Goal: Task Accomplishment & Management: Manage account settings

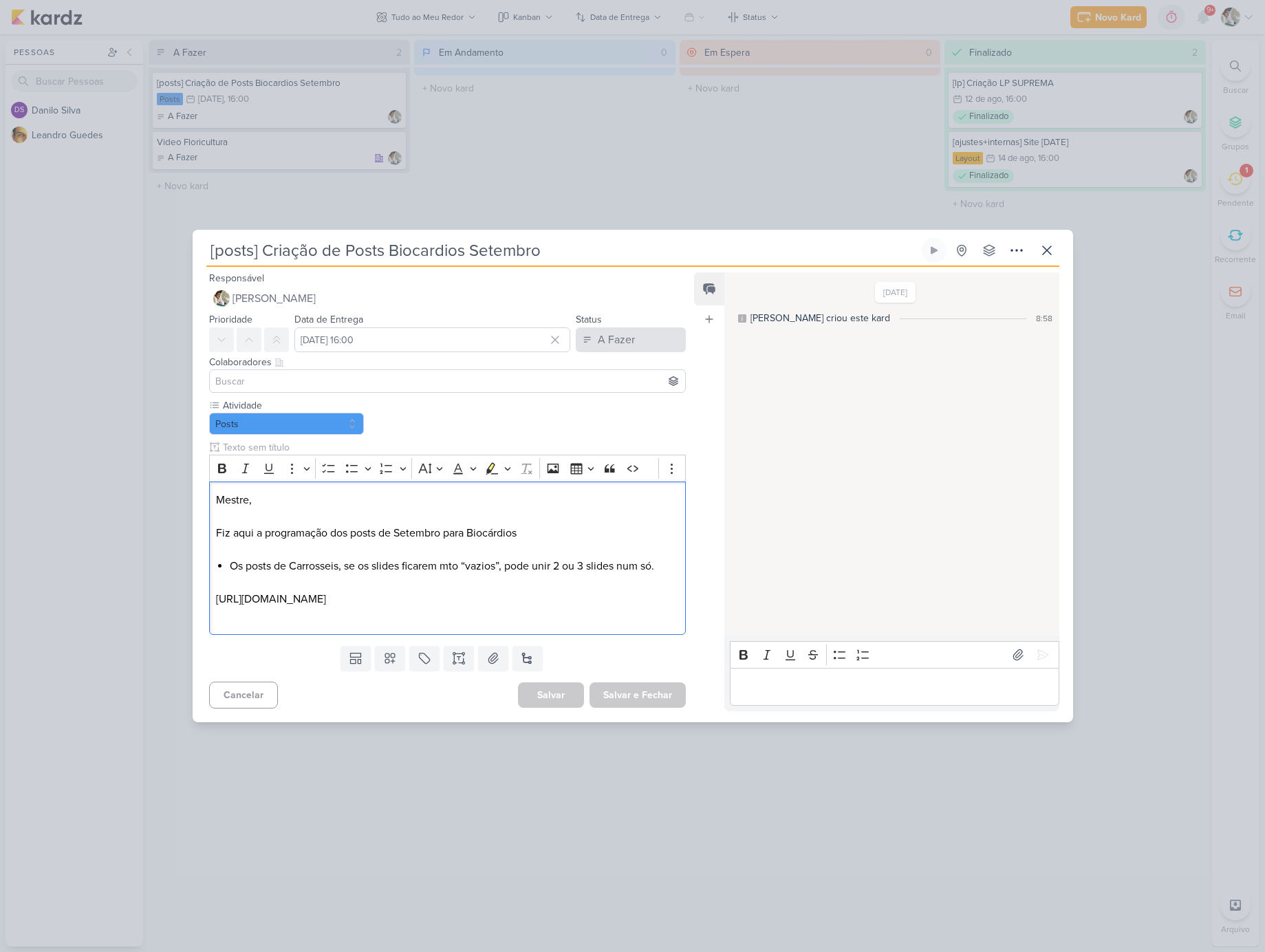
click at [608, 331] on div "A Fazer" at bounding box center [616, 339] width 37 height 16
click at [606, 388] on div "Finalizado" at bounding box center [611, 394] width 43 height 15
click at [771, 693] on p "Editor editing area: main" at bounding box center [894, 686] width 314 height 16
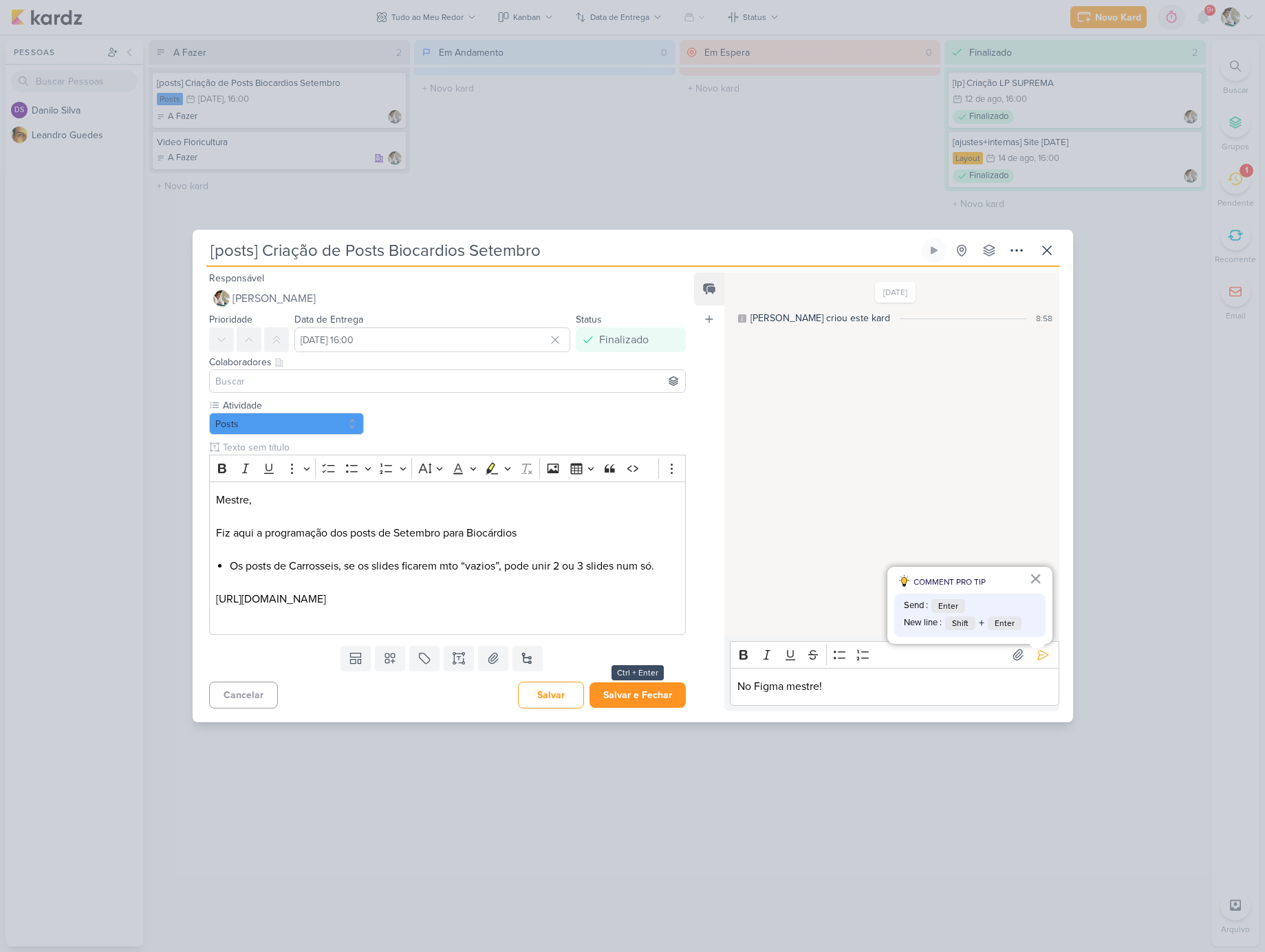
click at [642, 706] on button "Salvar e Fechar" at bounding box center [637, 695] width 96 height 25
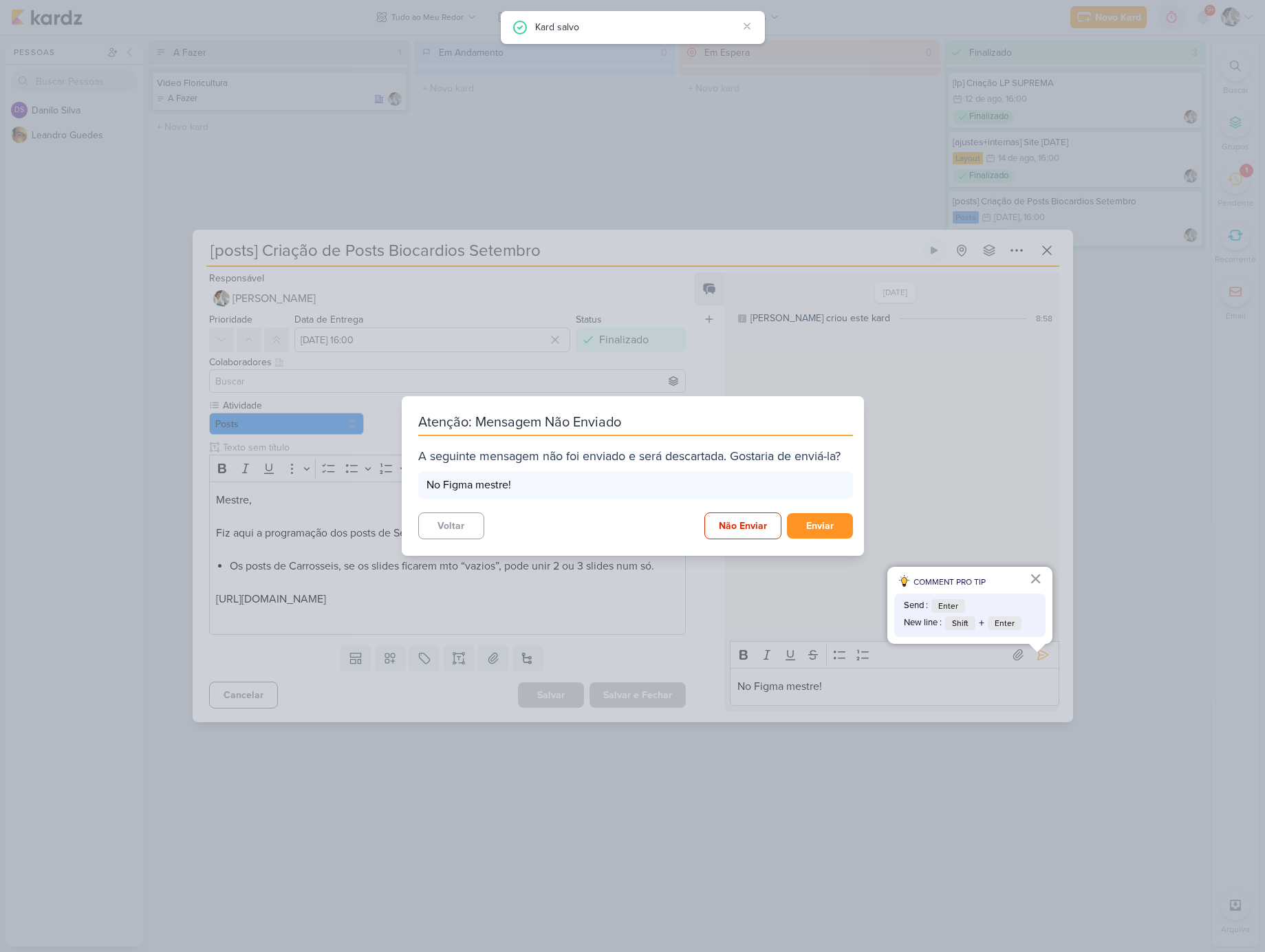
click at [809, 530] on button "Enviar" at bounding box center [820, 526] width 66 height 25
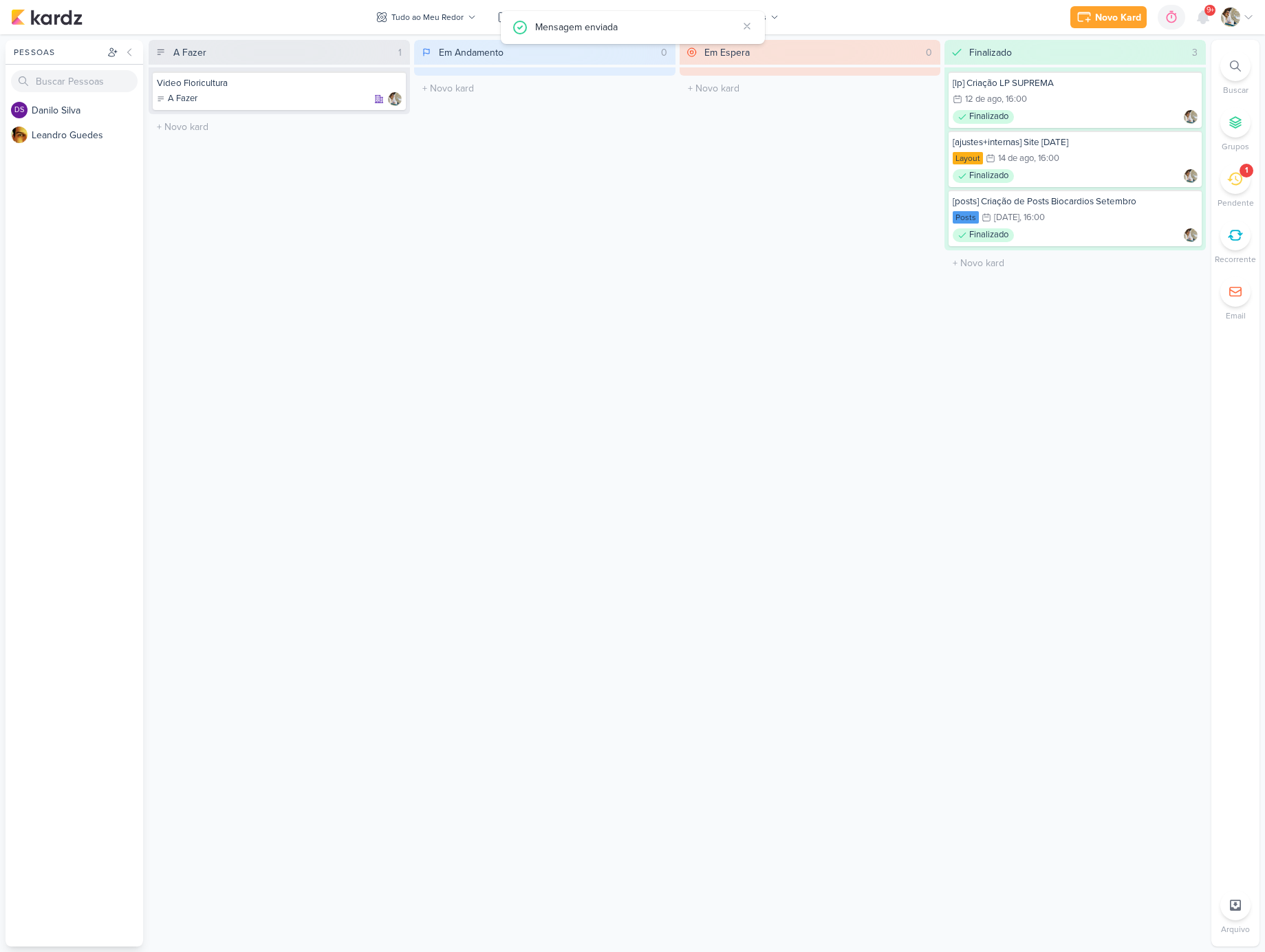
click at [1229, 181] on icon at bounding box center [1235, 179] width 15 height 15
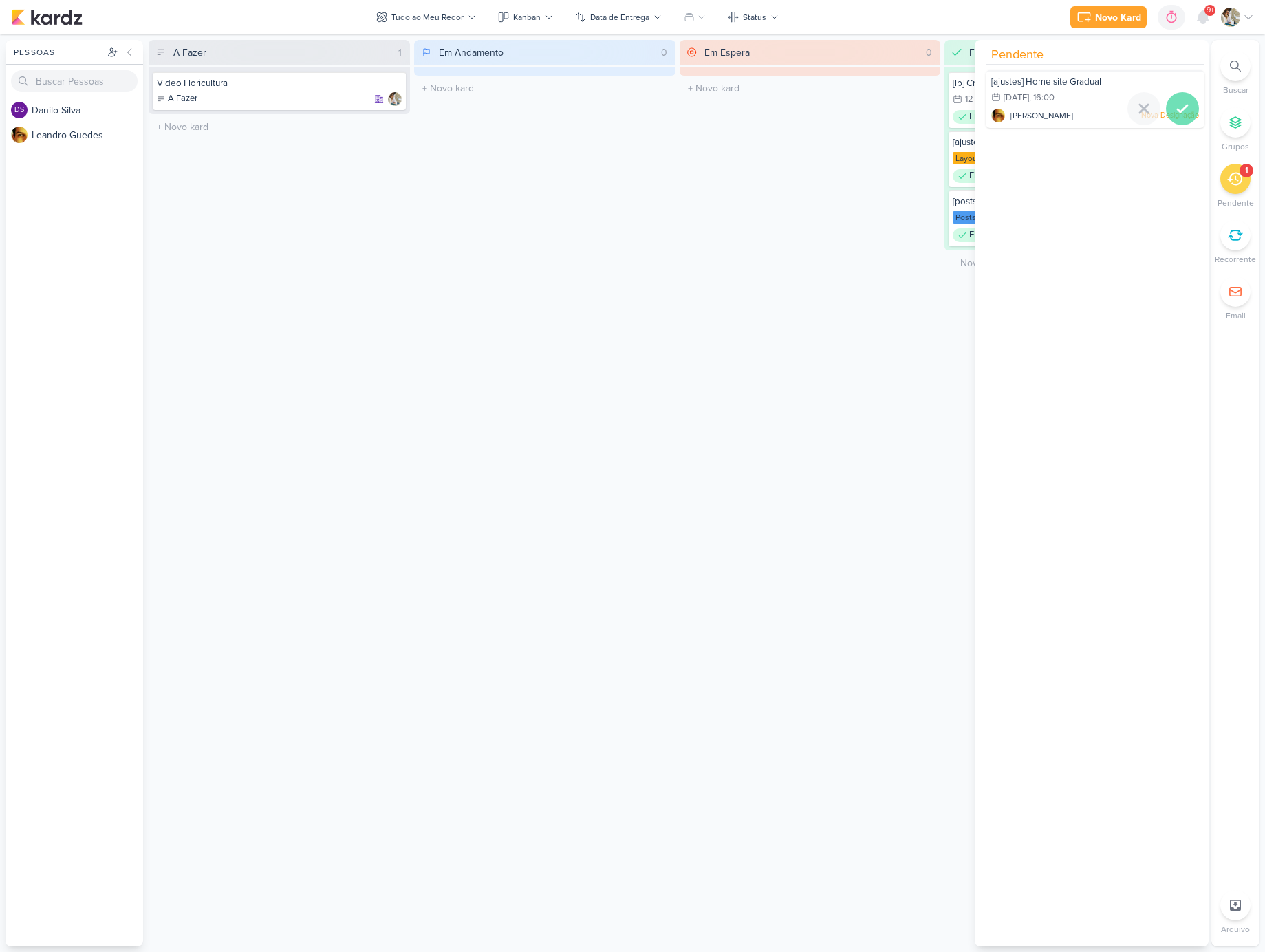
click at [1178, 107] on icon at bounding box center [1182, 108] width 16 height 16
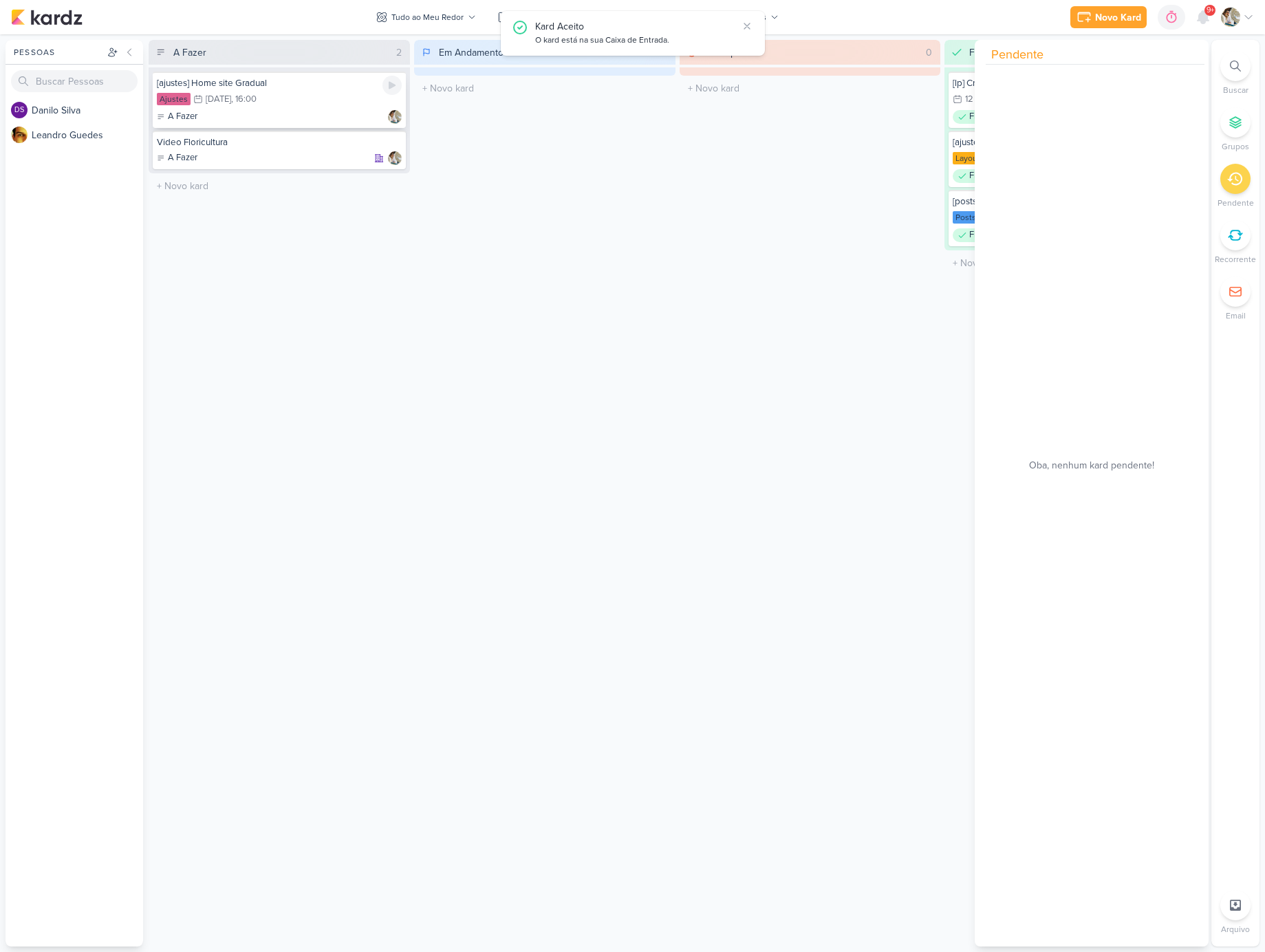
click at [308, 114] on div "A Fazer" at bounding box center [279, 117] width 245 height 14
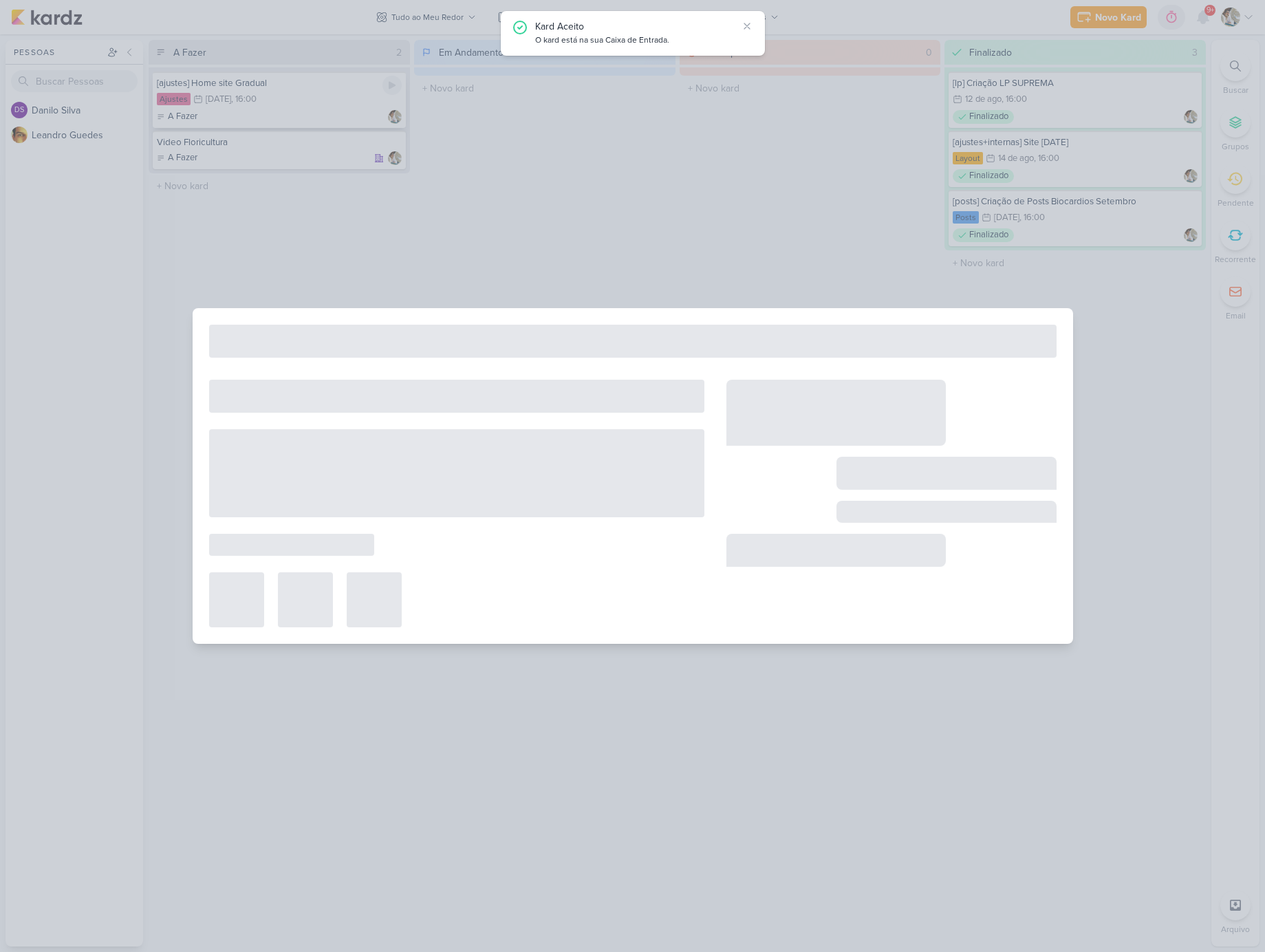
type input "[ajustes] Home site Gradual"
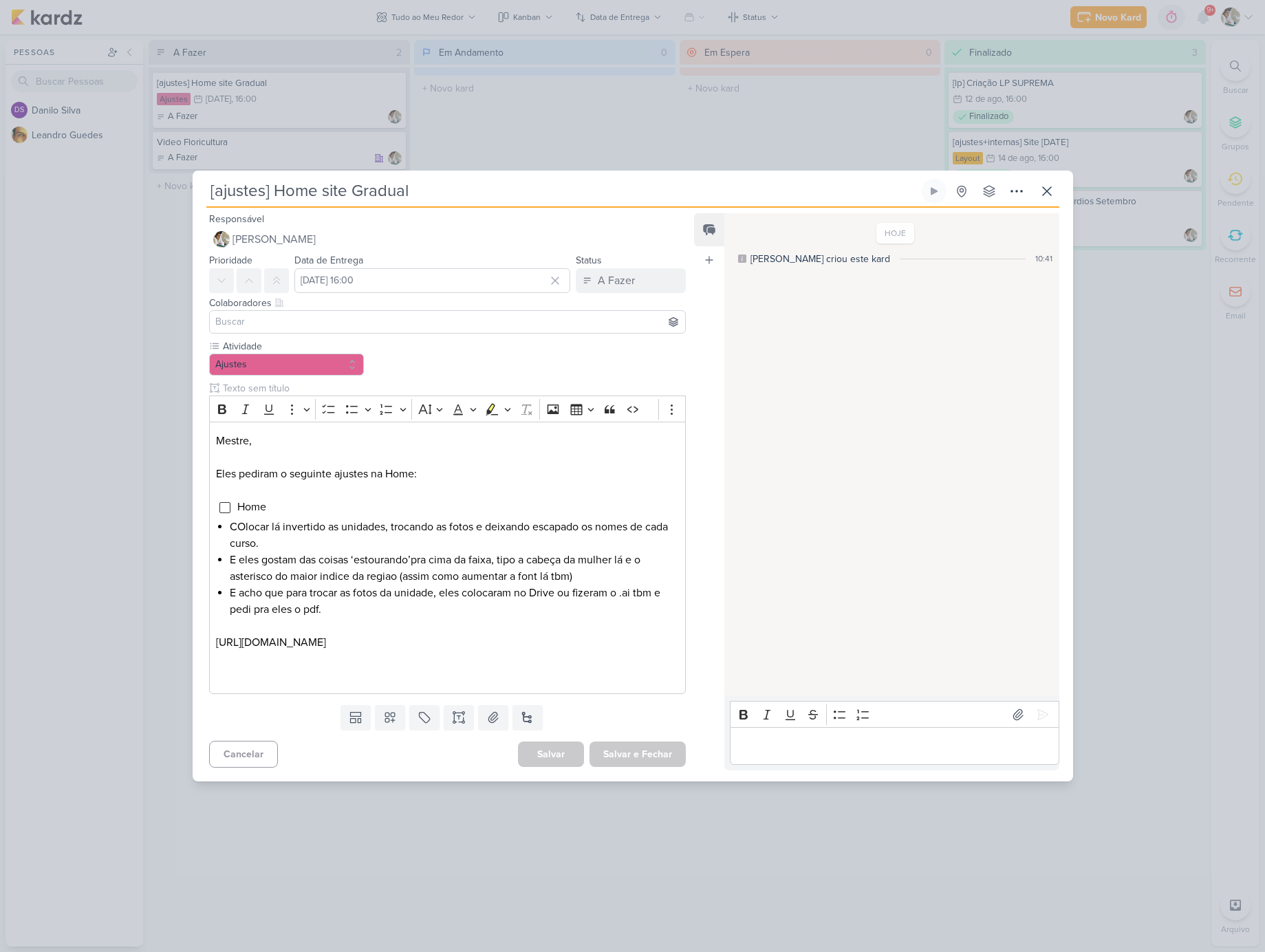
click at [605, 157] on div "[ajustes] Home site Gradual Criado por [PERSON_NAME]" at bounding box center [632, 476] width 1265 height 952
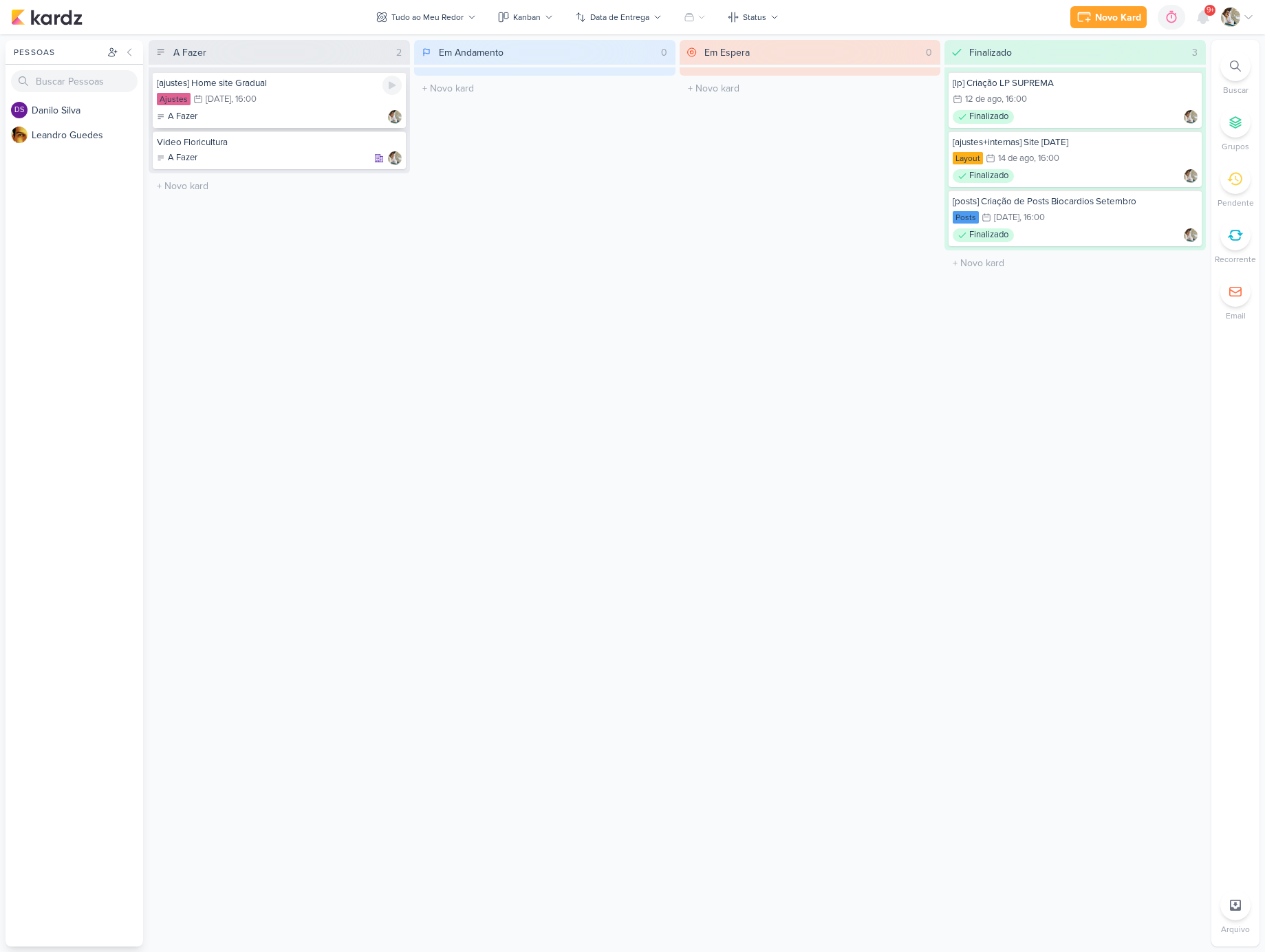
click at [300, 96] on div "Ajustes 15/8 [DATE] 16:00" at bounding box center [279, 100] width 245 height 15
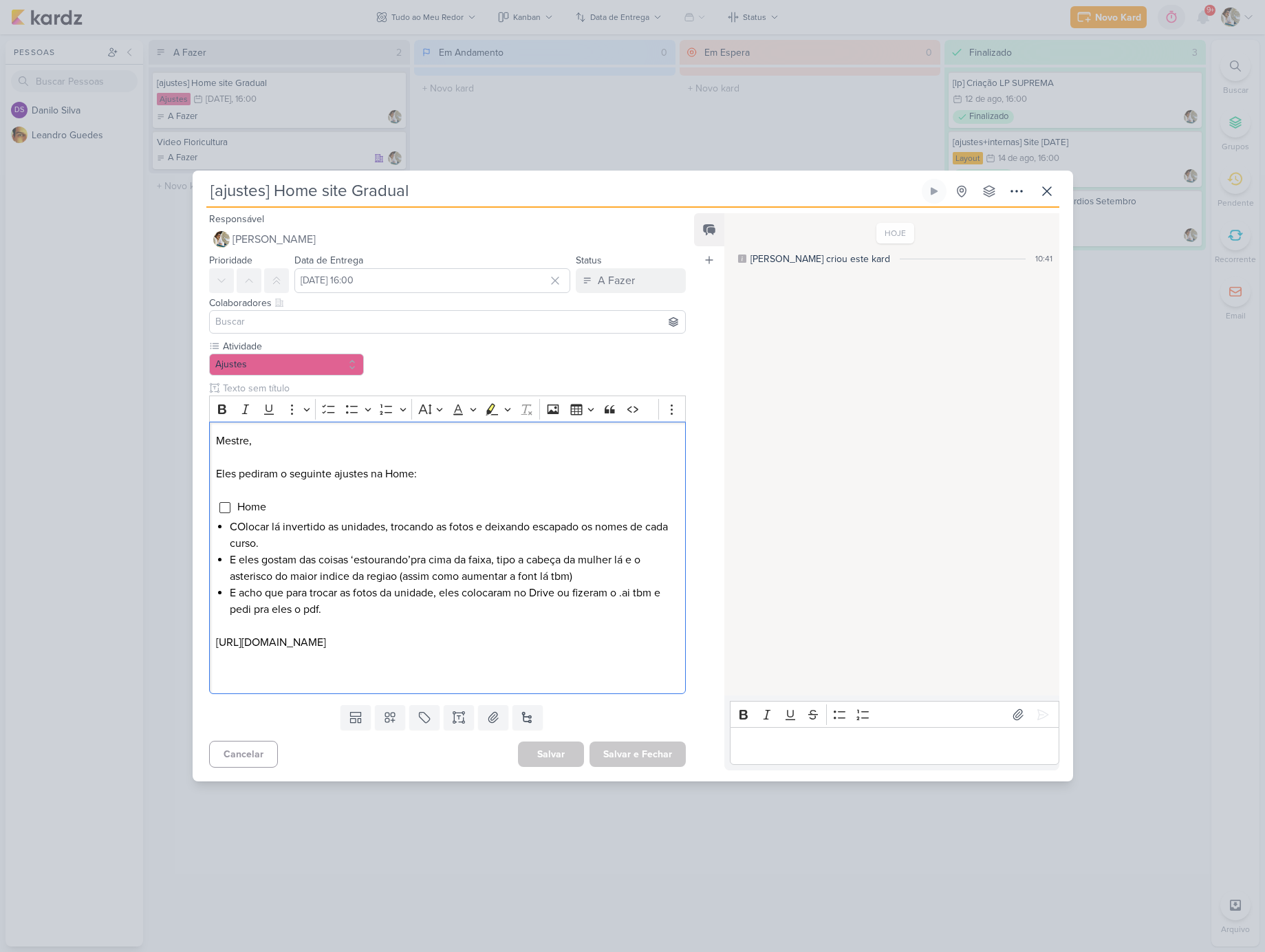
drag, startPoint x: 663, startPoint y: 643, endPoint x: 200, endPoint y: 644, distance: 463.0
click at [200, 644] on div "Atividade Ajustes" at bounding box center [443, 519] width 500 height 360
copy p "[URL][DOMAIN_NAME]"
click at [167, 235] on div "[ajustes] Home site Gradual Criado por [PERSON_NAME]" at bounding box center [632, 476] width 1265 height 952
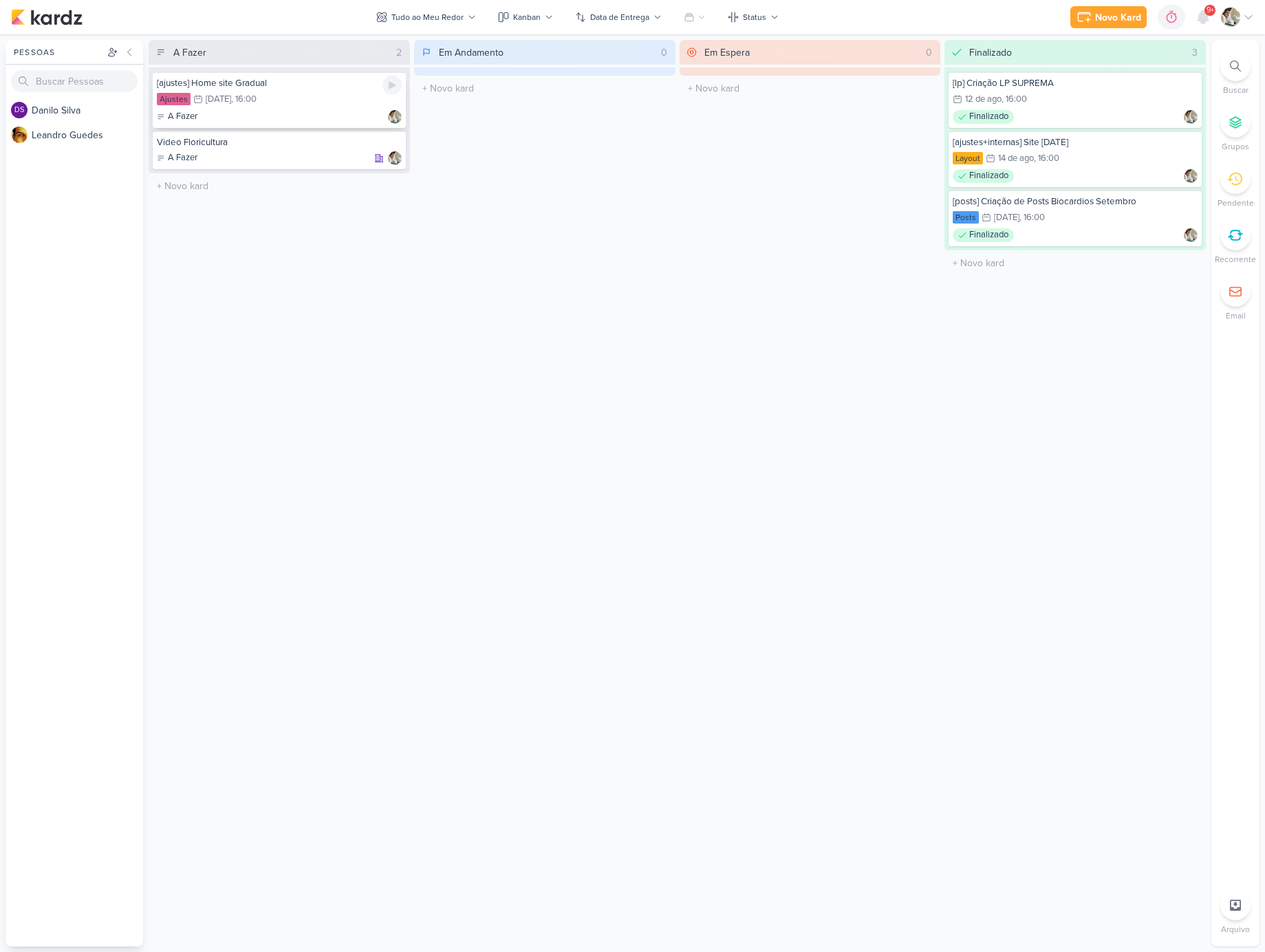
click at [315, 105] on div "Ajustes 15/8 [DATE] 16:00" at bounding box center [279, 100] width 245 height 15
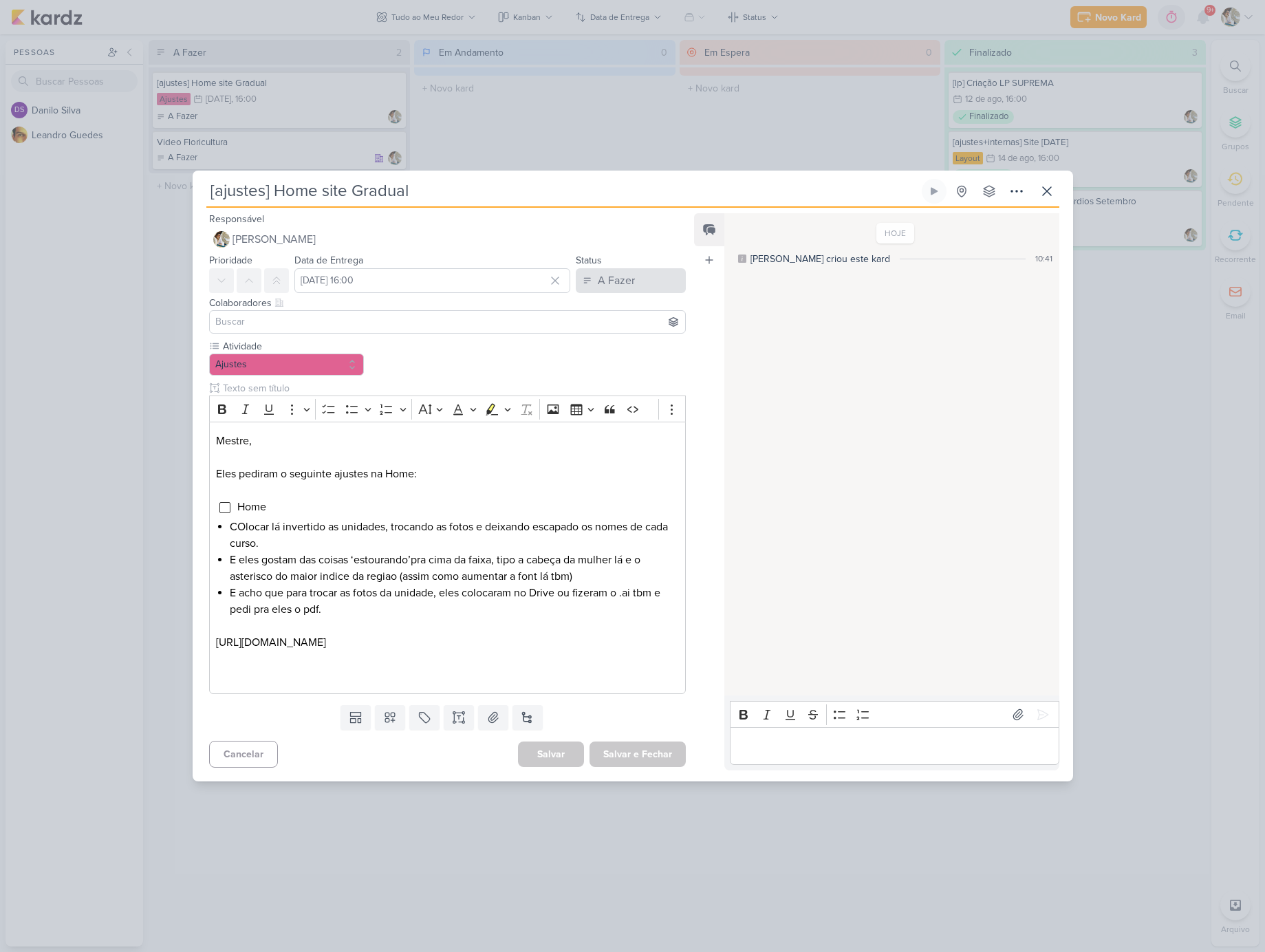
click at [632, 285] on button "A Fazer" at bounding box center [630, 280] width 110 height 25
click at [616, 336] on div "Finalizado" at bounding box center [611, 334] width 43 height 15
click at [228, 508] on input "Editor editing area: main" at bounding box center [225, 508] width 11 height 11
click at [644, 757] on button "Salvar e Fechar" at bounding box center [637, 754] width 96 height 25
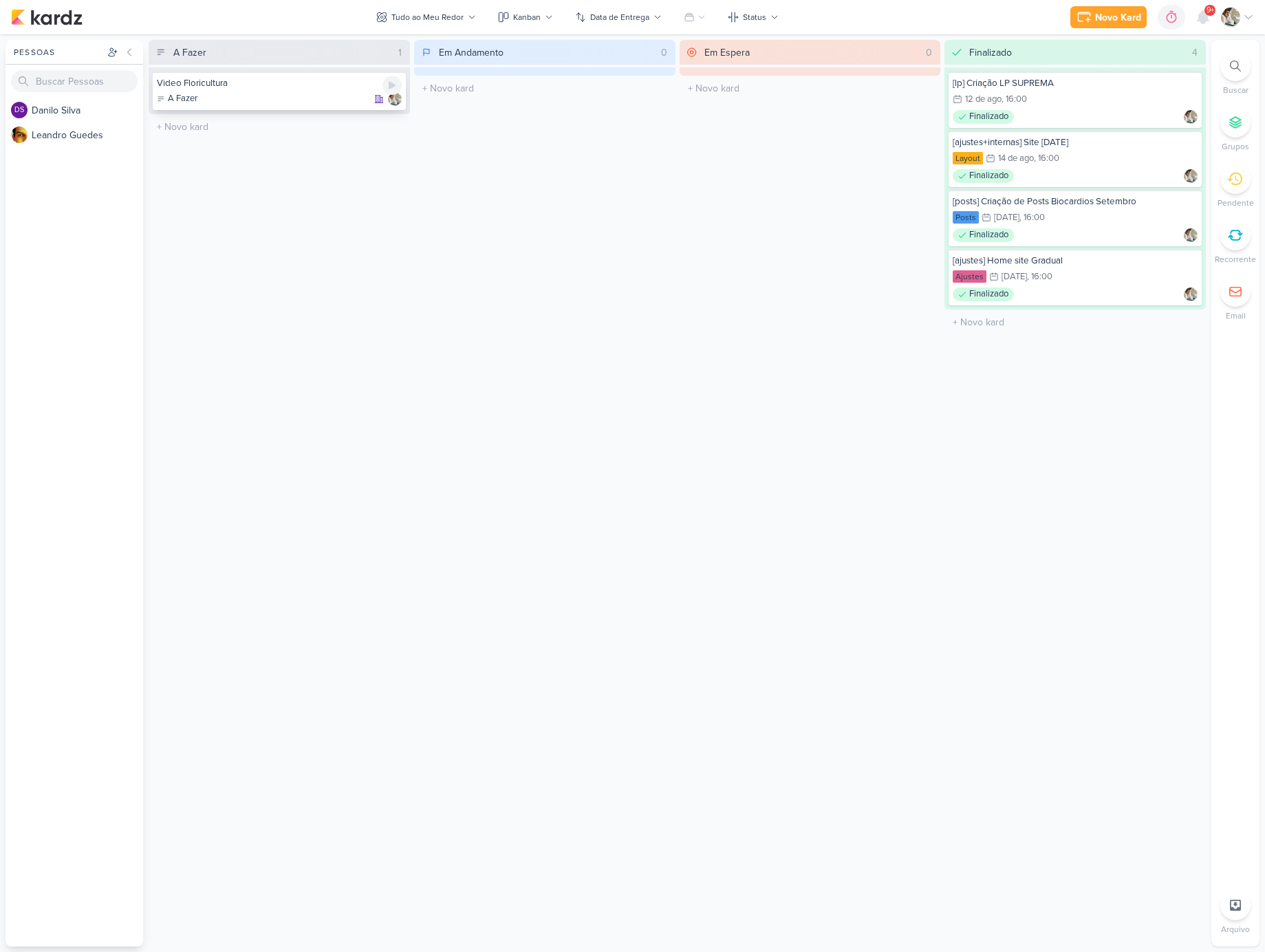
click at [265, 83] on div "Video Floricultura" at bounding box center [279, 84] width 245 height 13
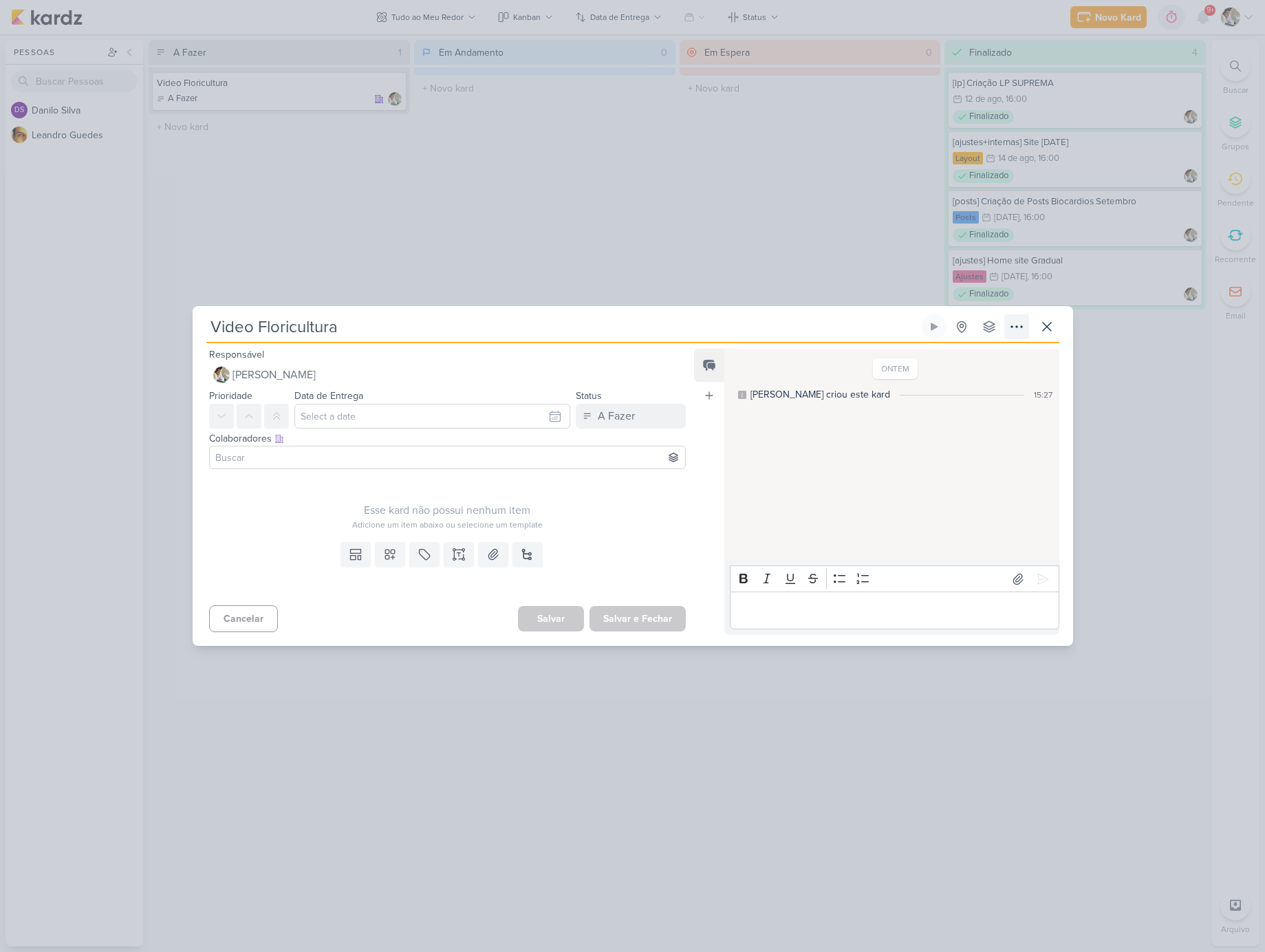
click at [1021, 326] on icon at bounding box center [1017, 326] width 11 height 1
click at [939, 491] on div "Deletar" at bounding box center [924, 494] width 31 height 15
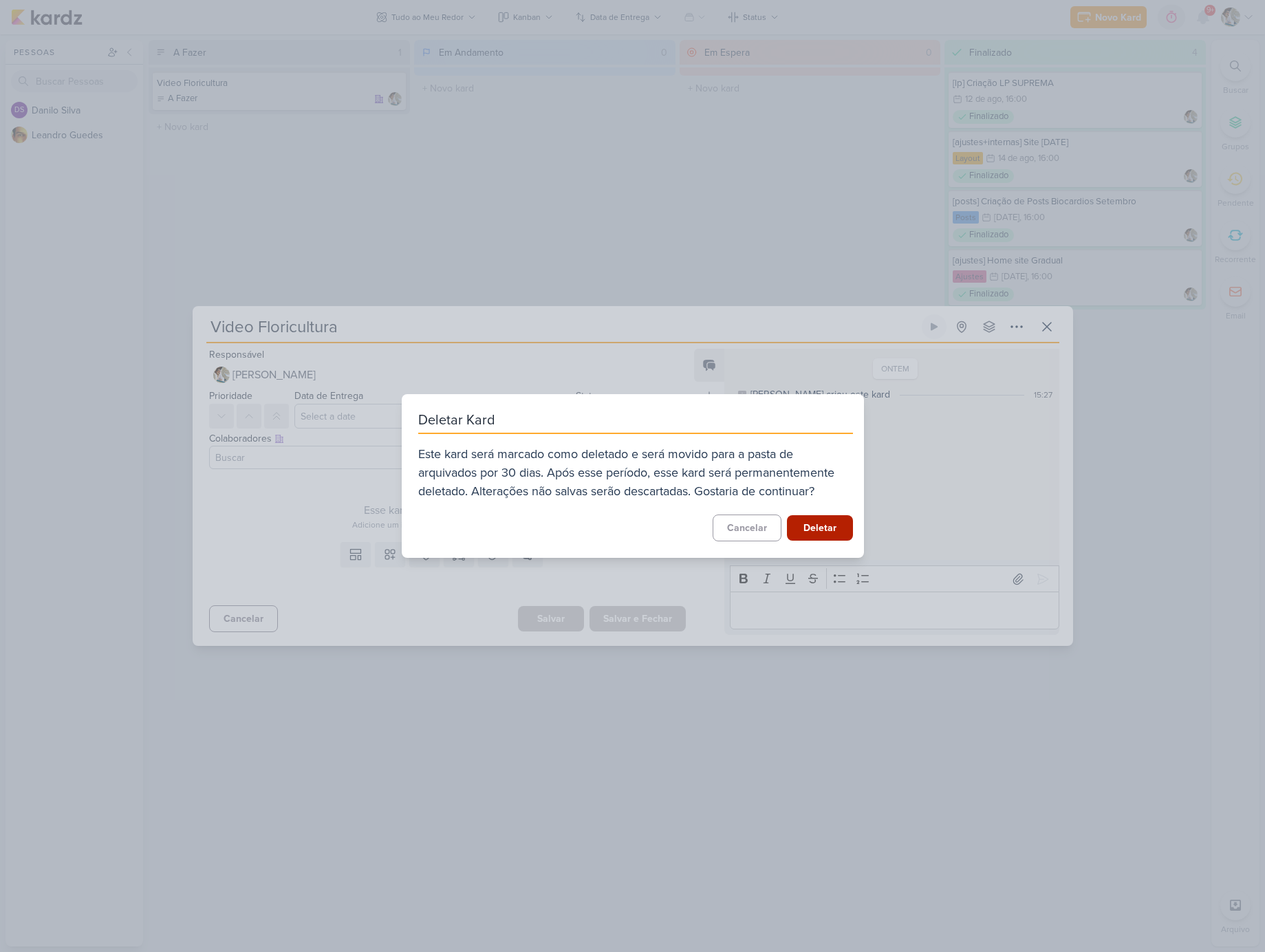
click at [814, 532] on button "Deletar" at bounding box center [820, 528] width 66 height 25
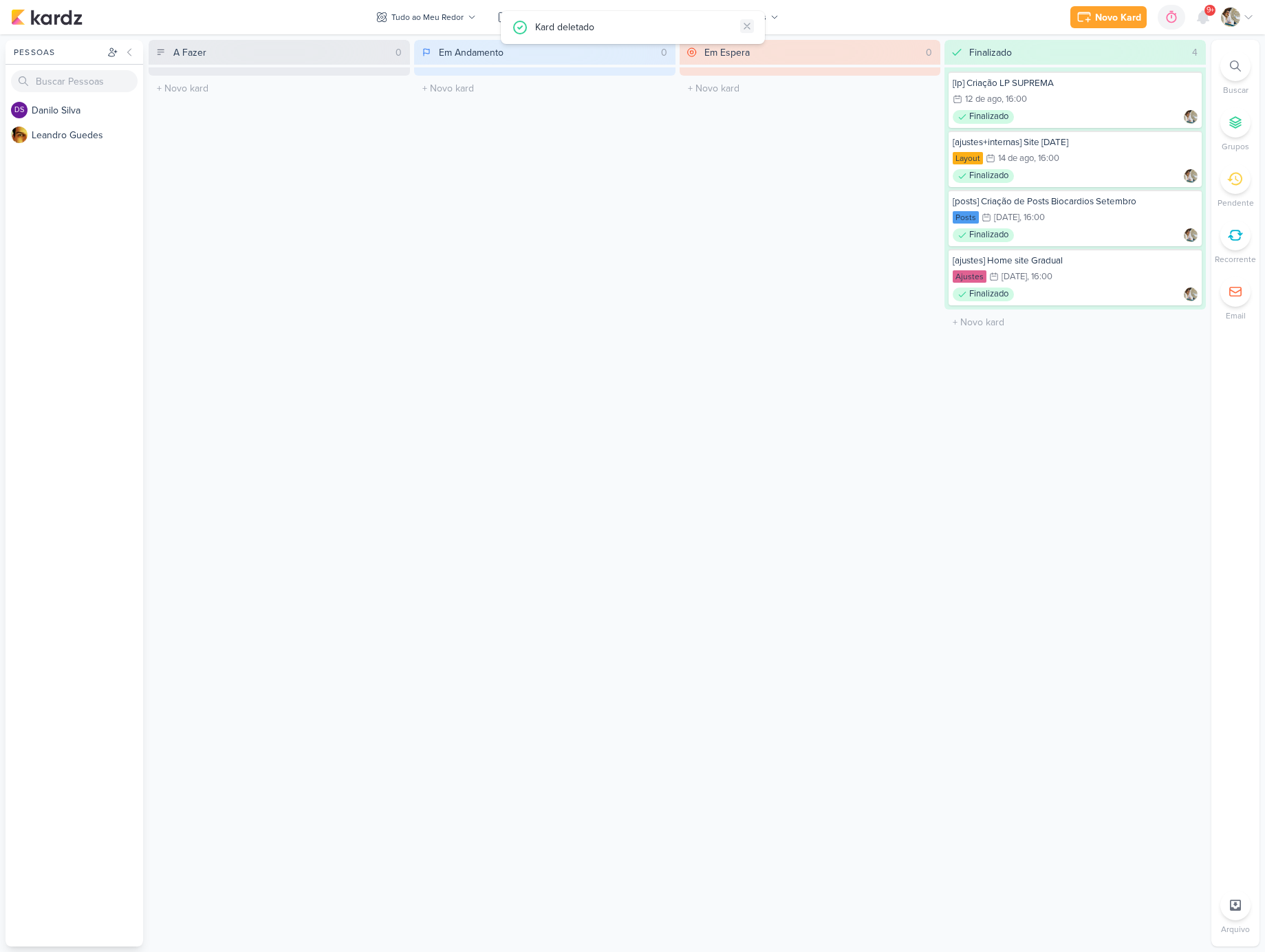
click at [747, 26] on icon at bounding box center [747, 26] width 6 height 6
click at [1202, 15] on icon at bounding box center [1203, 18] width 11 height 13
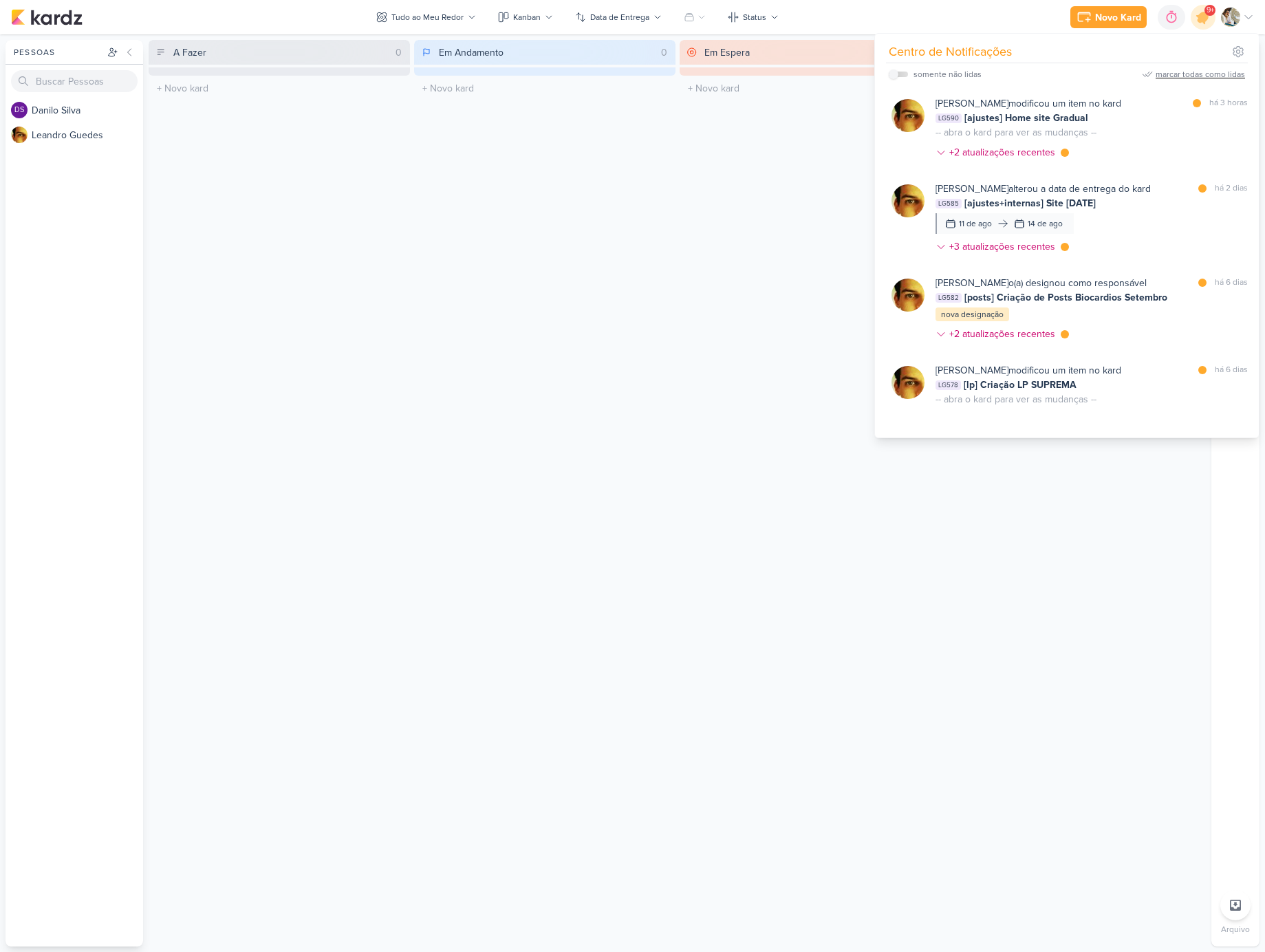
click at [1223, 72] on div "marcar todas como lidas" at bounding box center [1200, 75] width 89 height 13
click at [668, 231] on div "Em Andamento 0 O título do kard deve ter menos que 100 caracteres" at bounding box center [545, 493] width 262 height 907
